Goal: Information Seeking & Learning: Check status

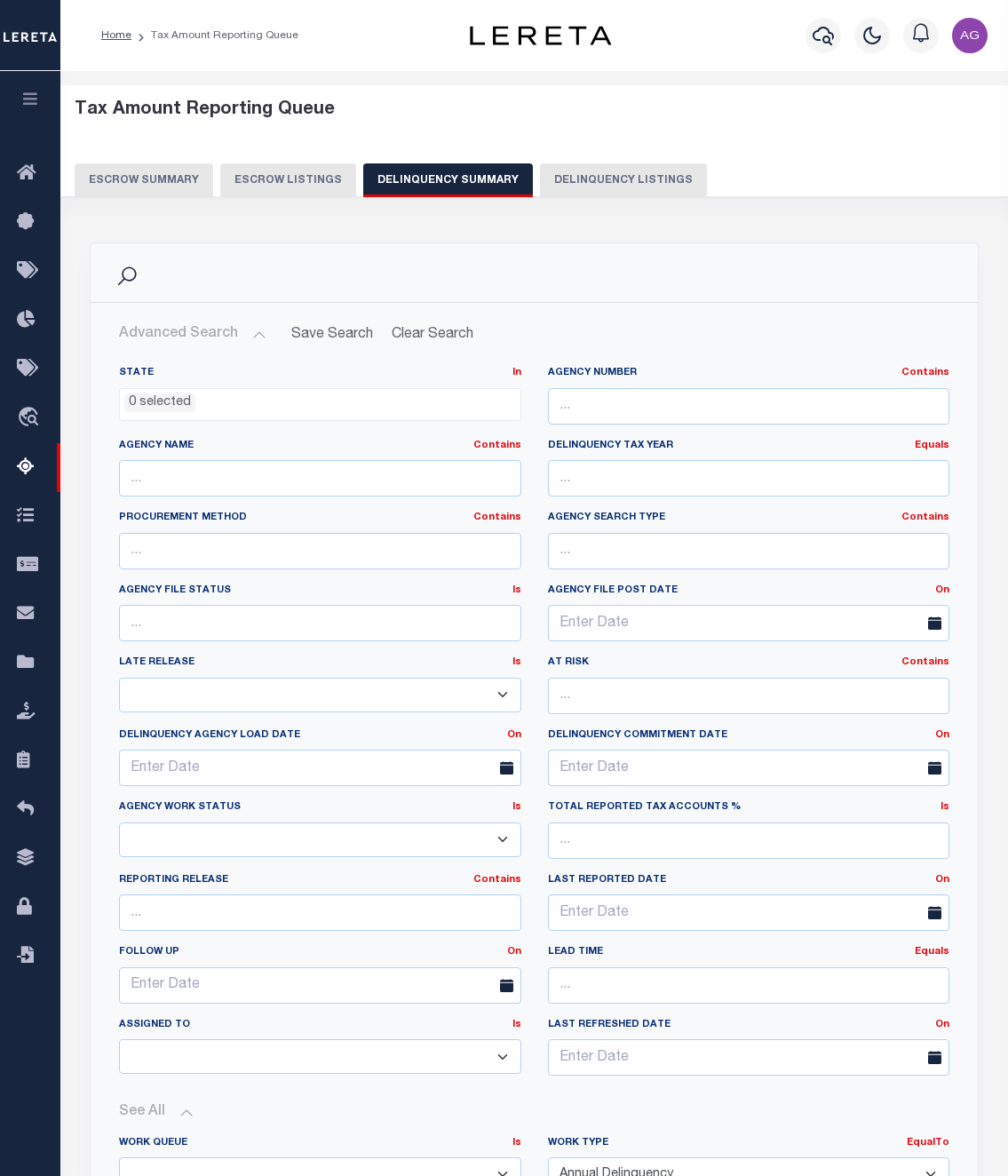
select select
select select "AnnualDelinquency"
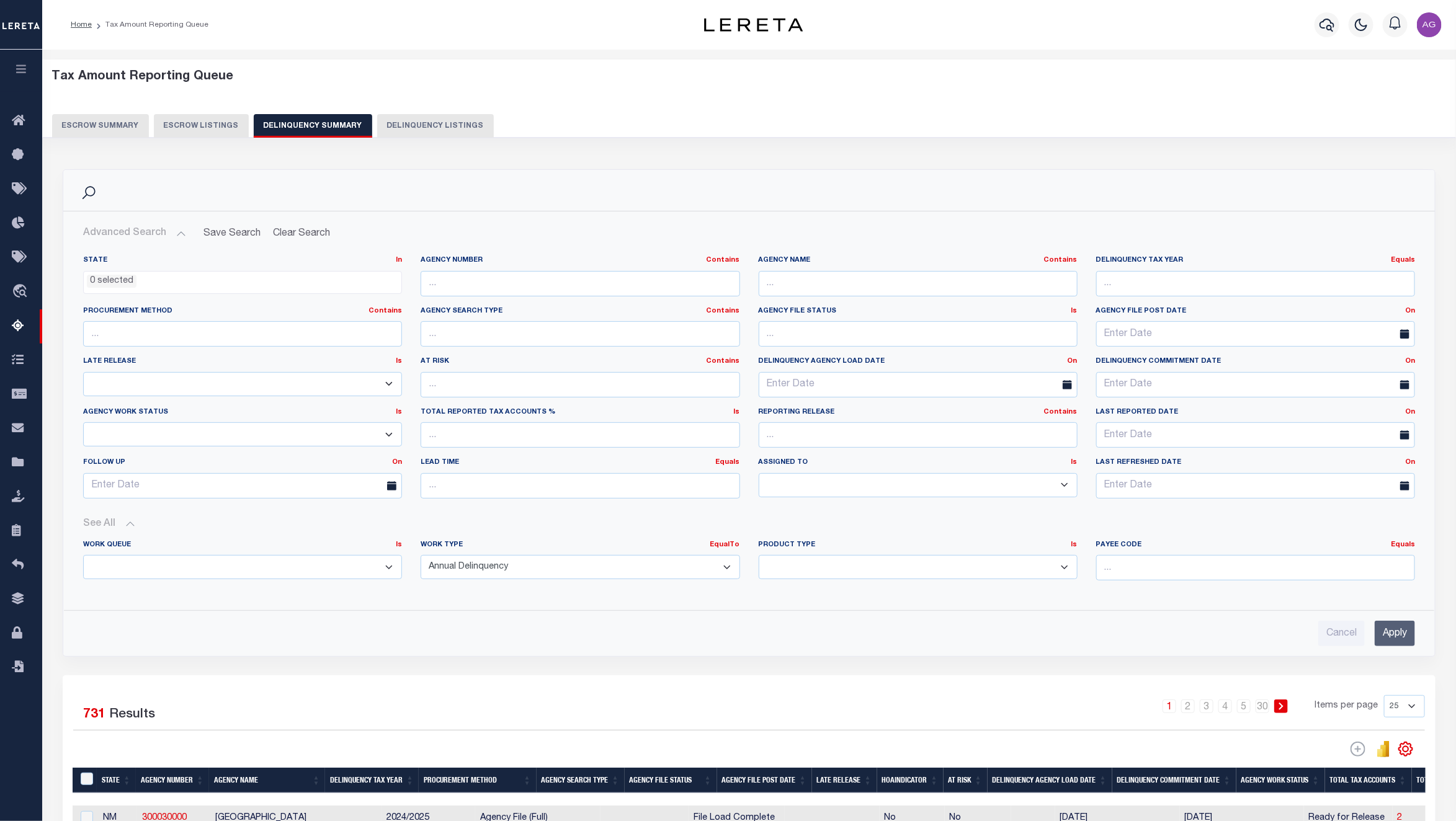
click at [110, 123] on button "Escrow Summary" at bounding box center [100, 125] width 97 height 24
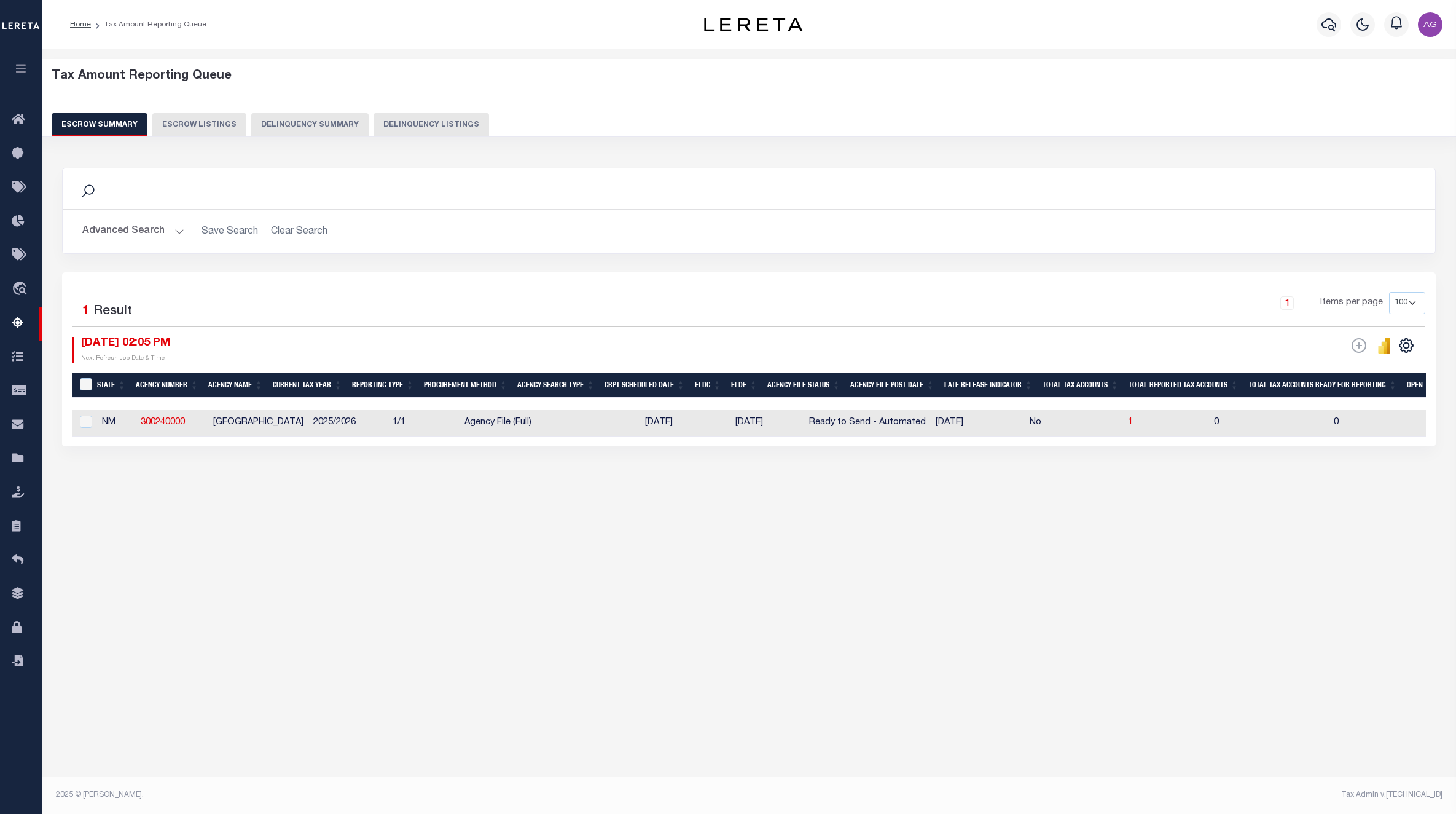
click at [148, 227] on button "Advanced Search" at bounding box center [133, 231] width 102 height 24
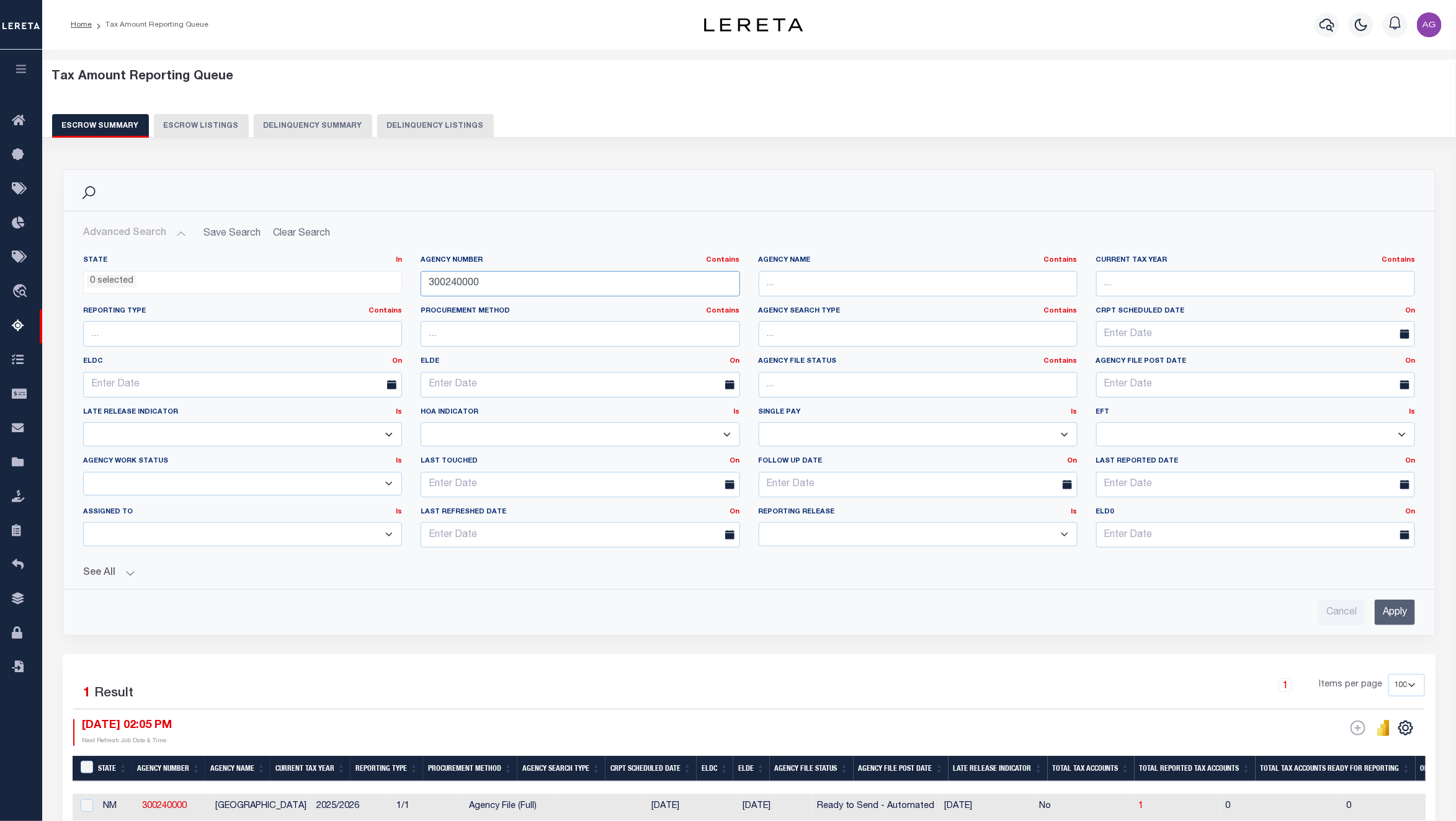
drag, startPoint x: 491, startPoint y: 289, endPoint x: 277, endPoint y: 274, distance: 214.5
click at [277, 274] on div "State In In AK AL AR AZ CA CO CT DC DE FL GA GU HI IA ID IL IN KS [GEOGRAPHIC_D…" at bounding box center [749, 407] width 1351 height 302
click at [703, 610] on input "Apply" at bounding box center [1395, 613] width 41 height 26
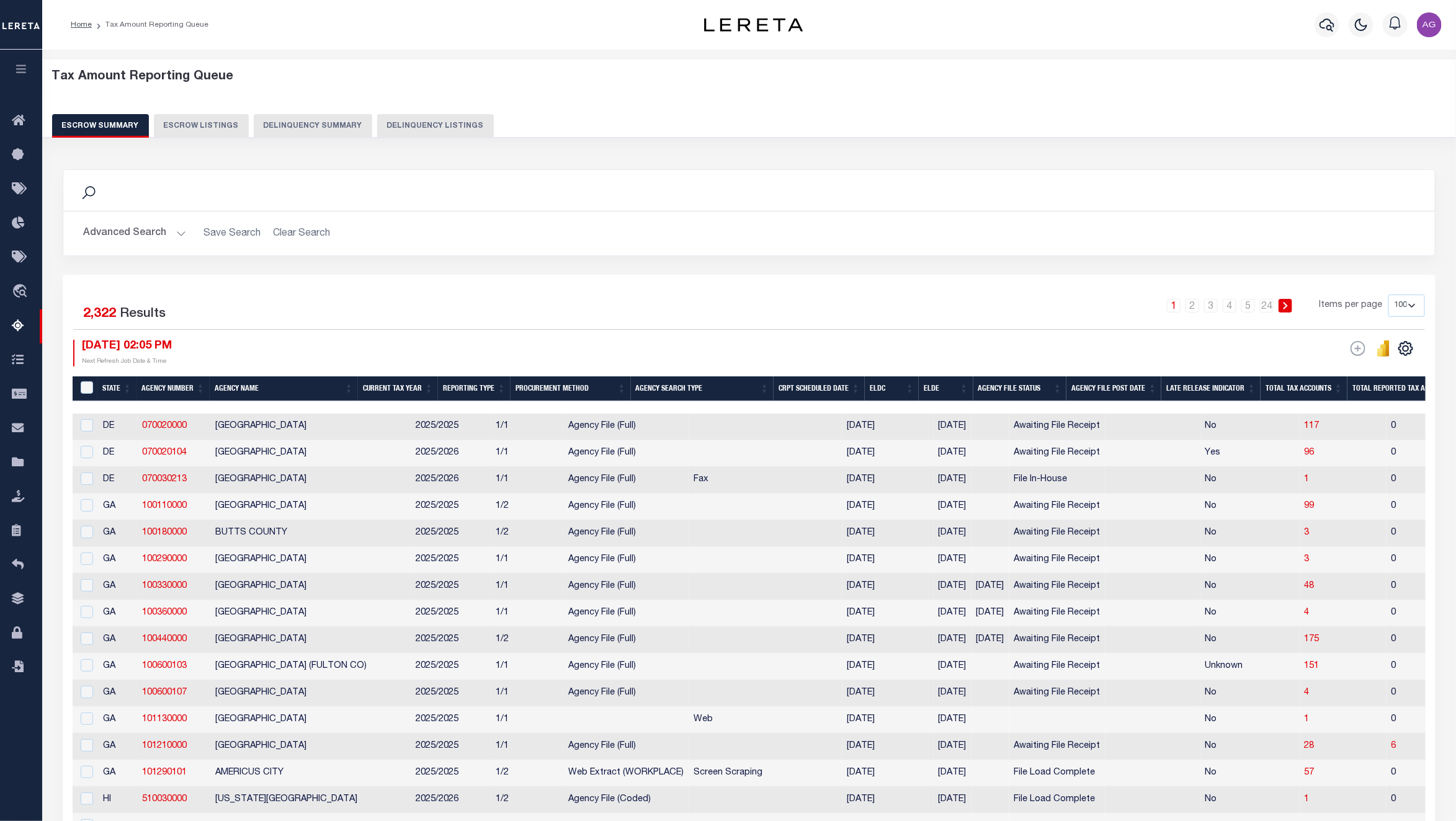
click at [333, 123] on button "Delinquency Summary" at bounding box center [313, 125] width 119 height 24
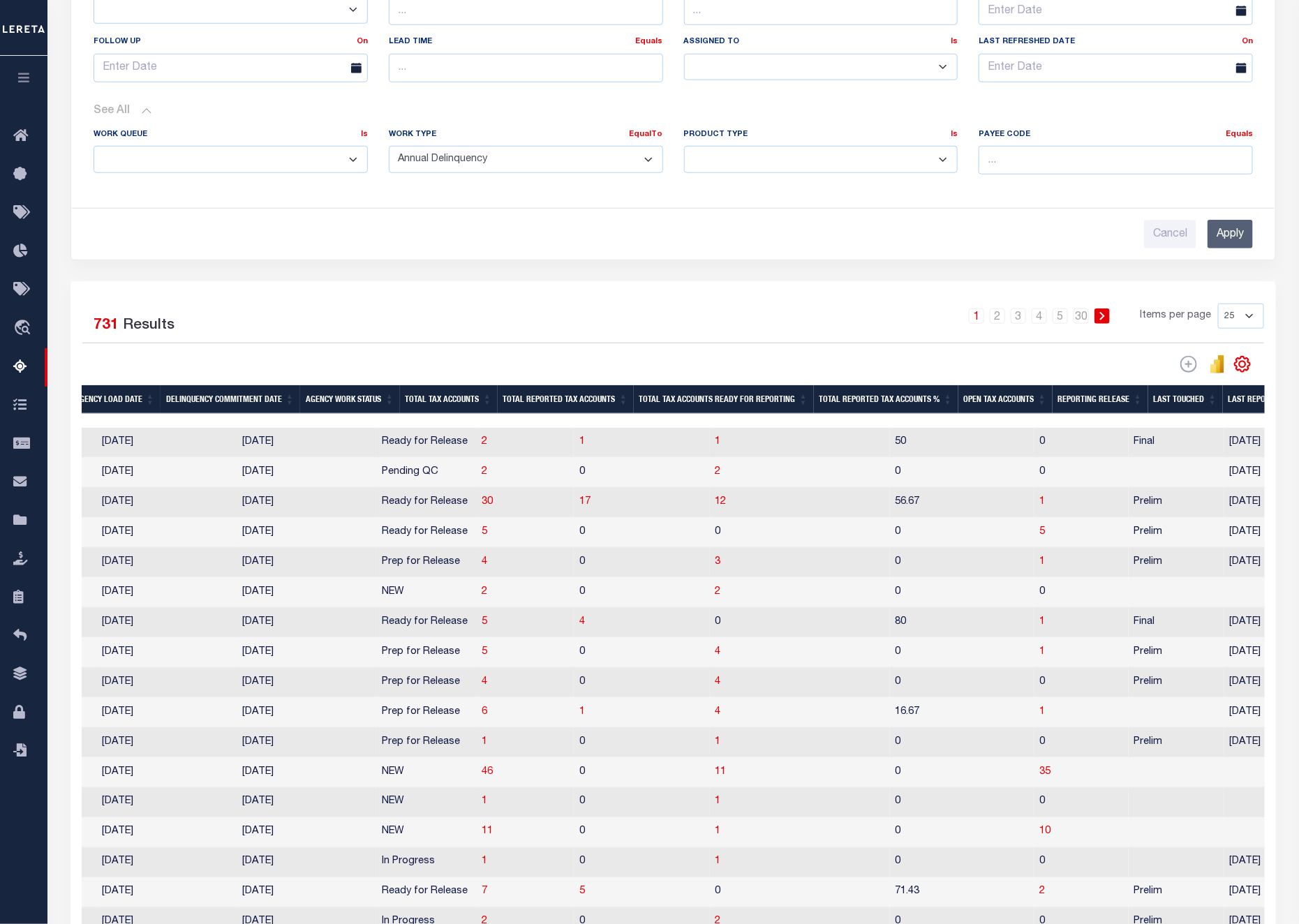
scroll to position [0, 908]
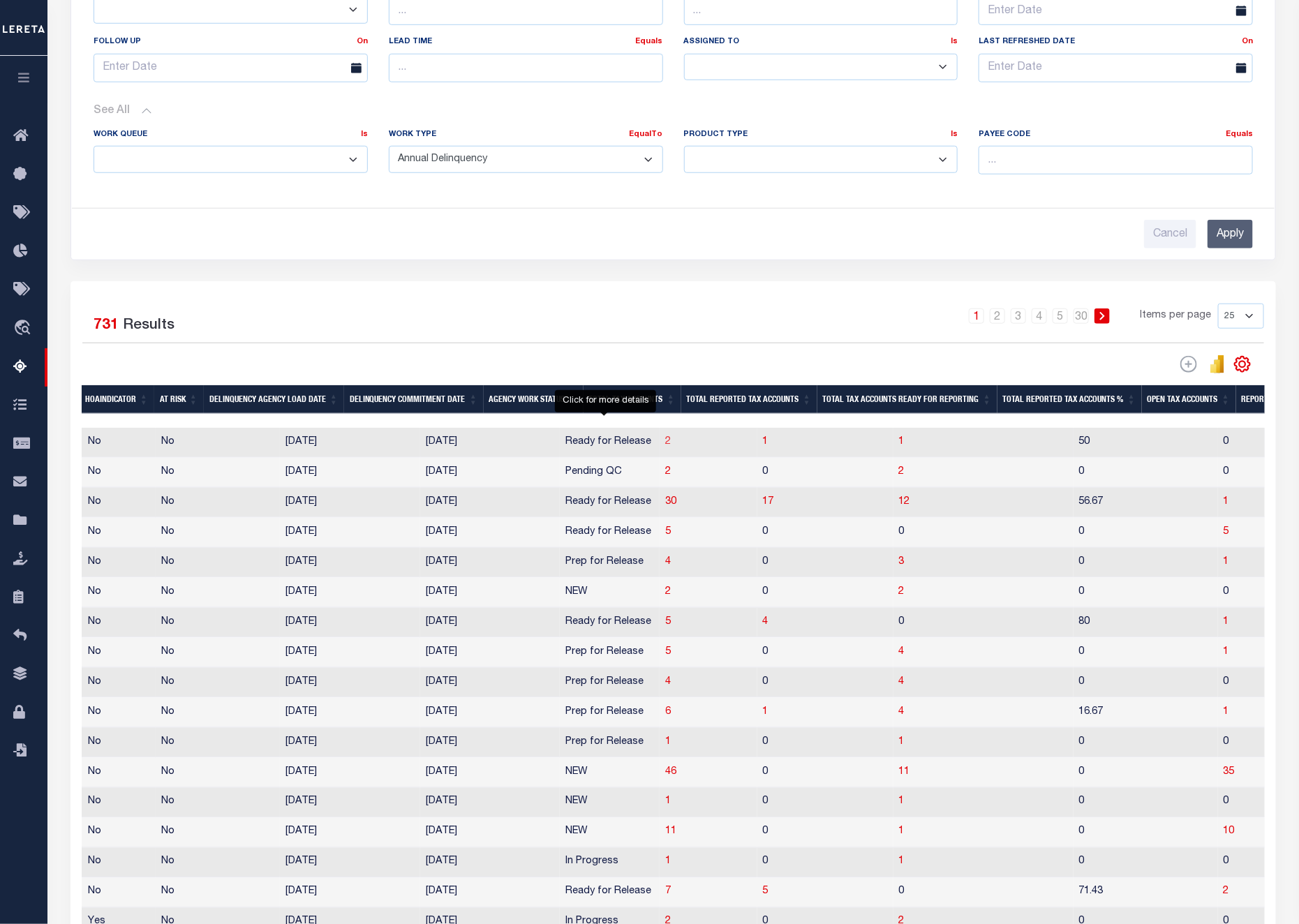
click at [665, 446] on span "2" at bounding box center [668, 441] width 5 height 10
select select "100"
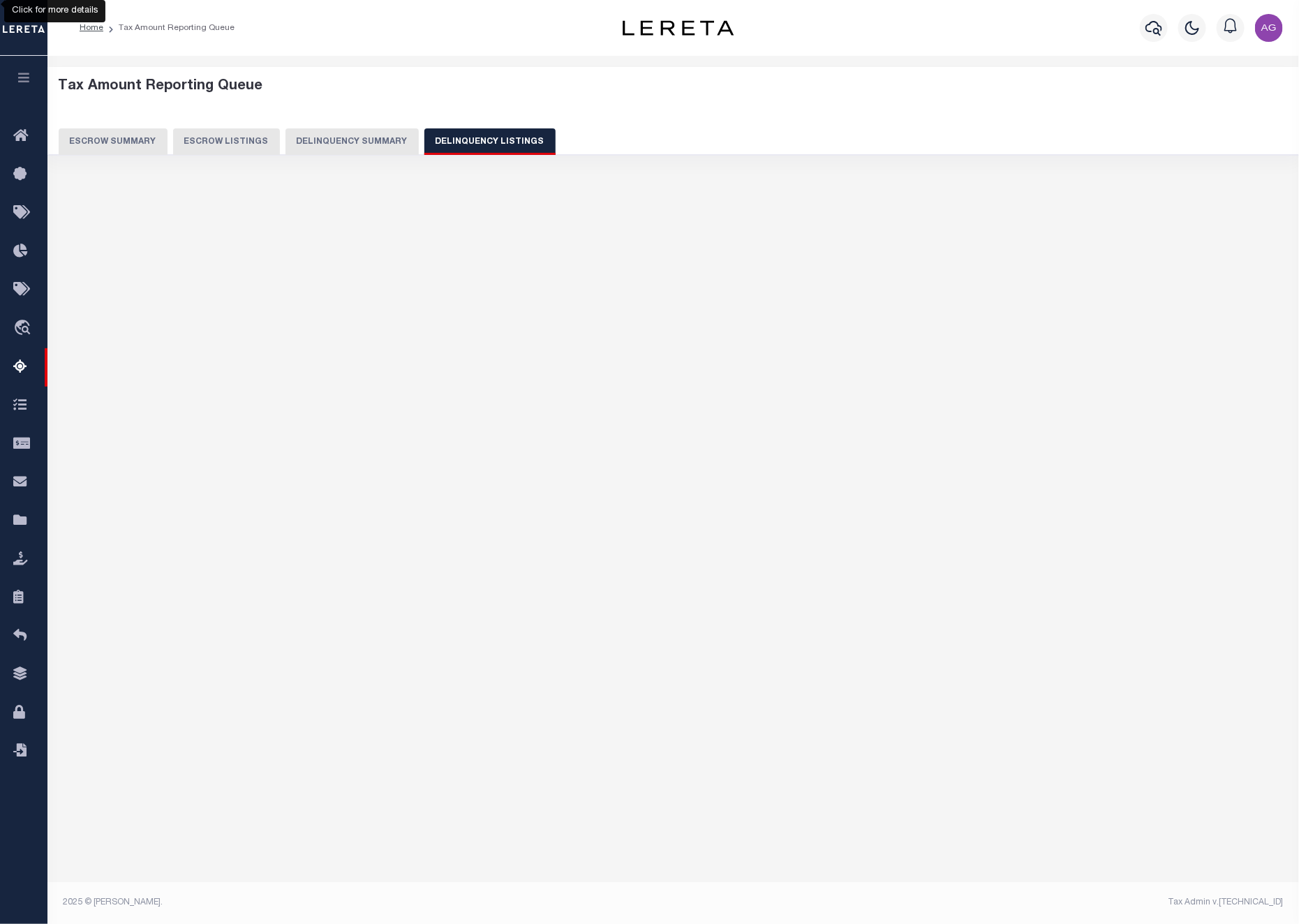
select select "100"
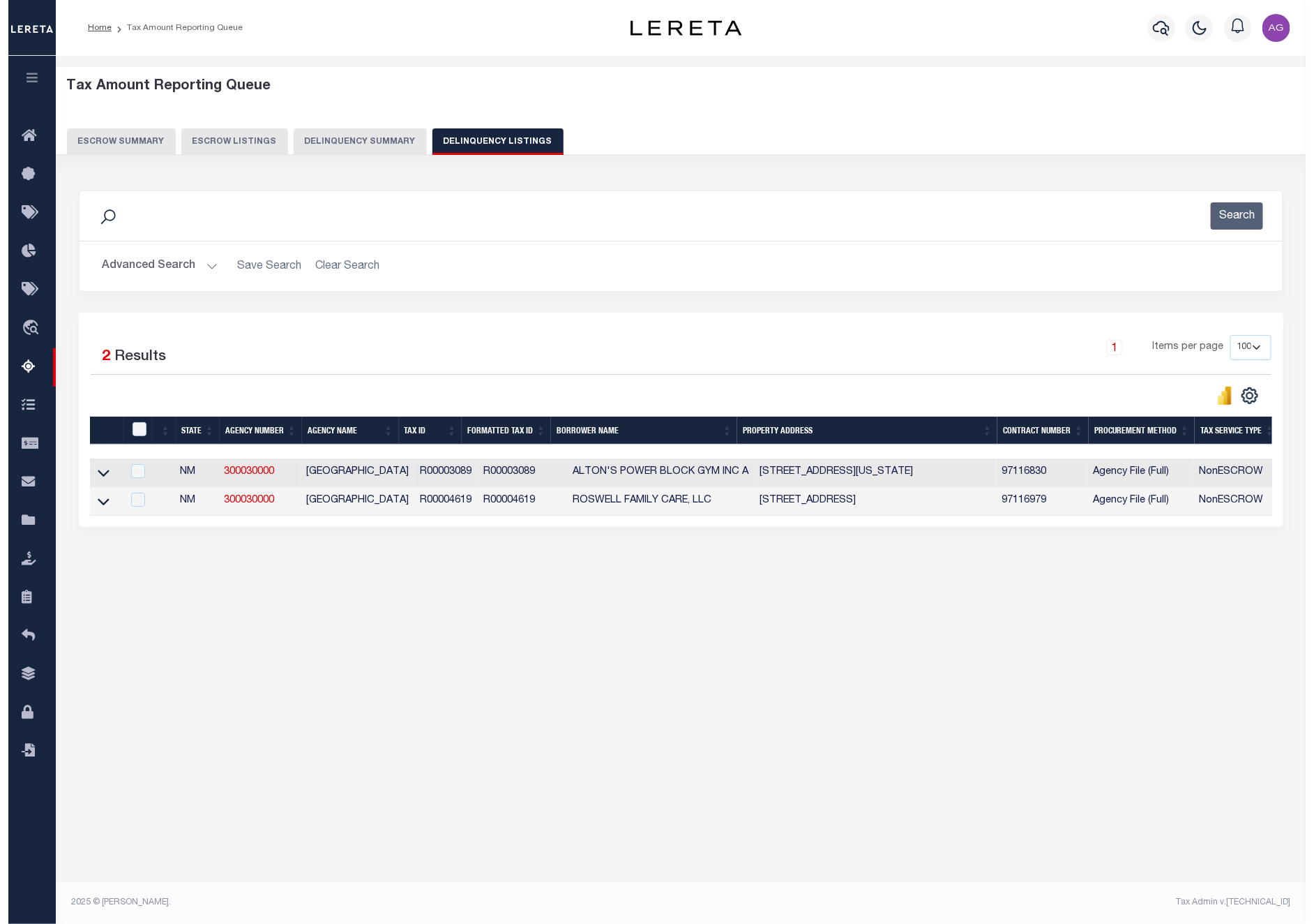
scroll to position [0, 0]
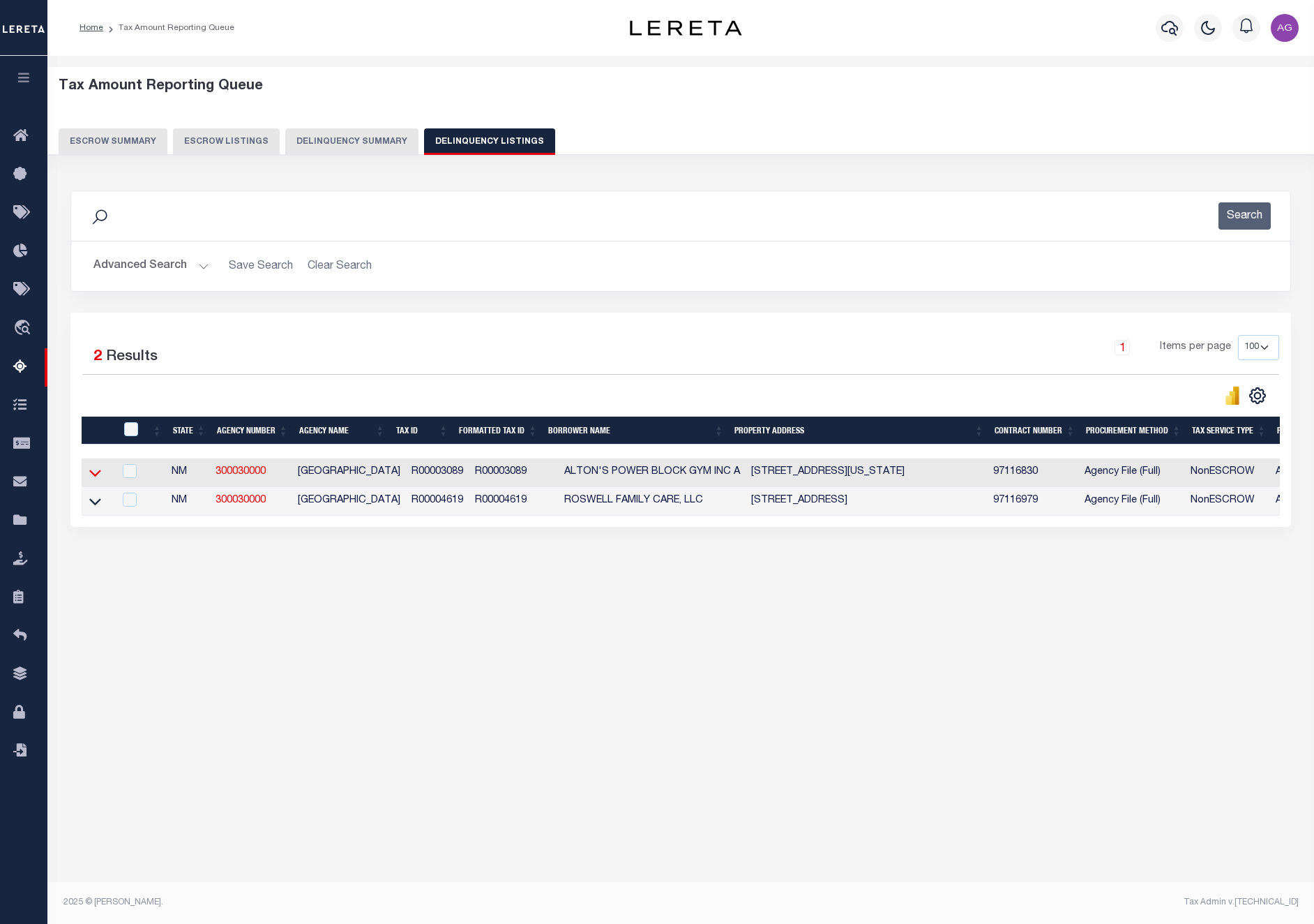
click at [97, 478] on icon at bounding box center [96, 473] width 12 height 7
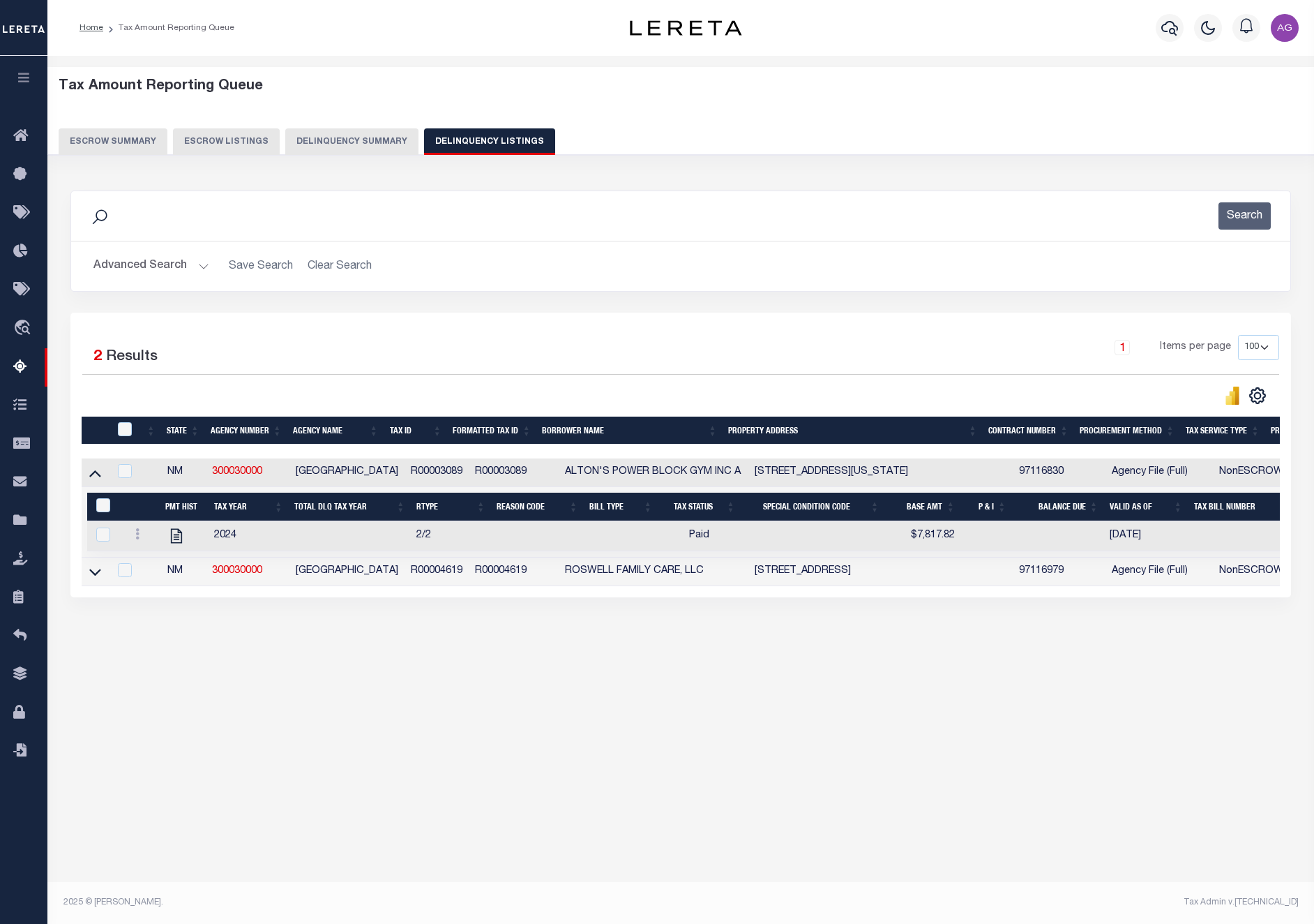
click at [791, 681] on div "Tax Amount Reporting Queue Escrow Summary Escrow Listings In" at bounding box center [681, 375] width 1259 height 611
